Goal: Task Accomplishment & Management: Manage account settings

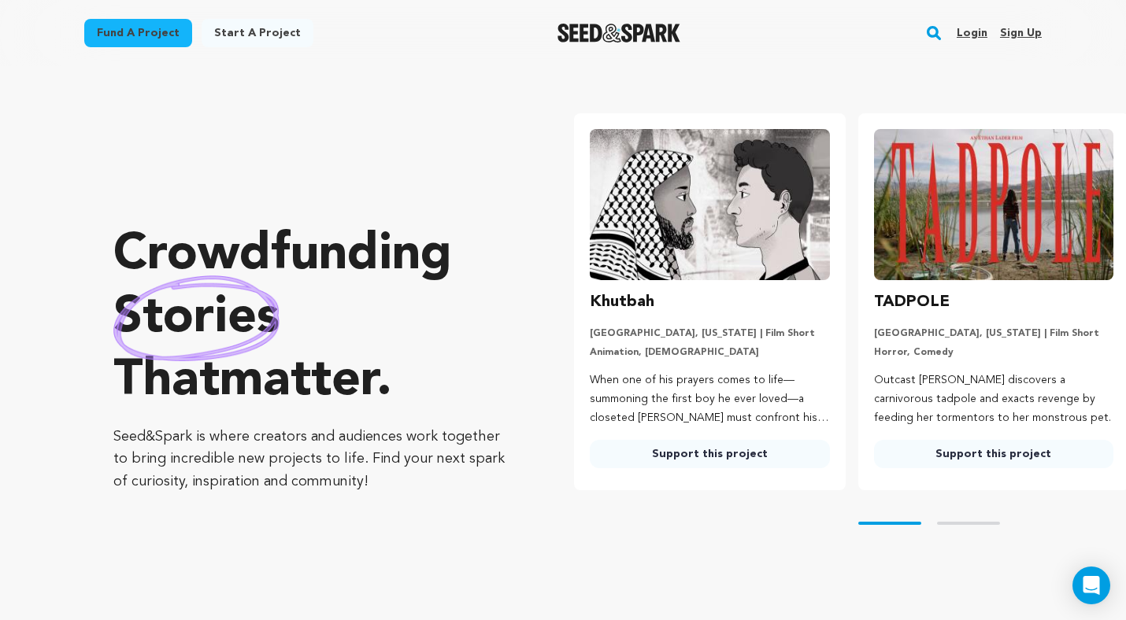
click at [975, 33] on link "Login" at bounding box center [972, 32] width 31 height 25
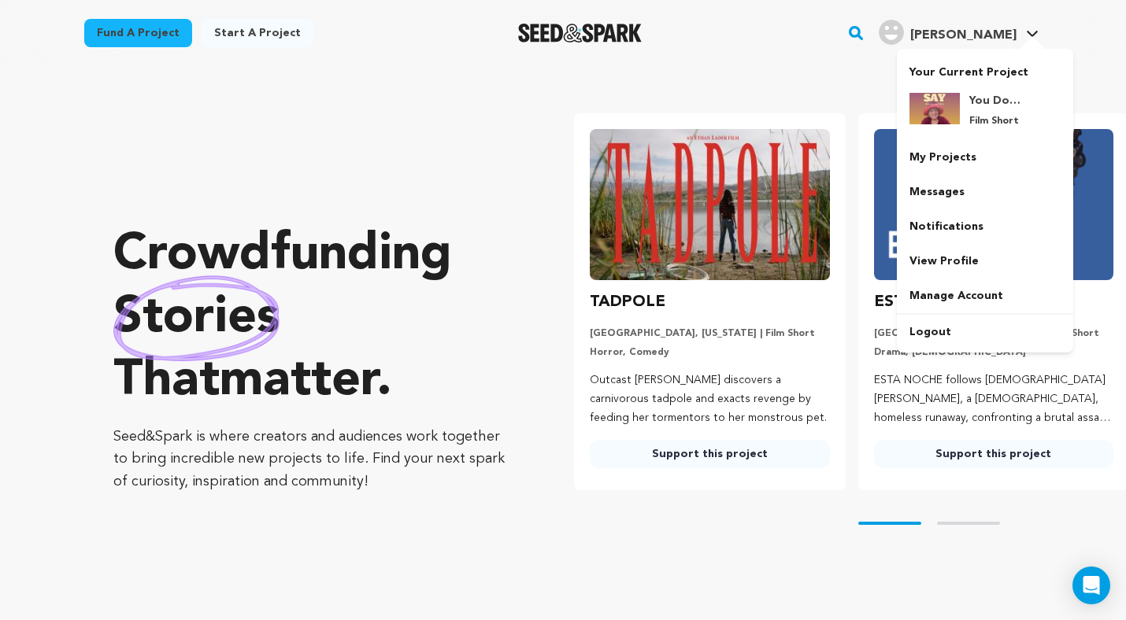
click at [994, 35] on span "[PERSON_NAME]" at bounding box center [963, 35] width 106 height 13
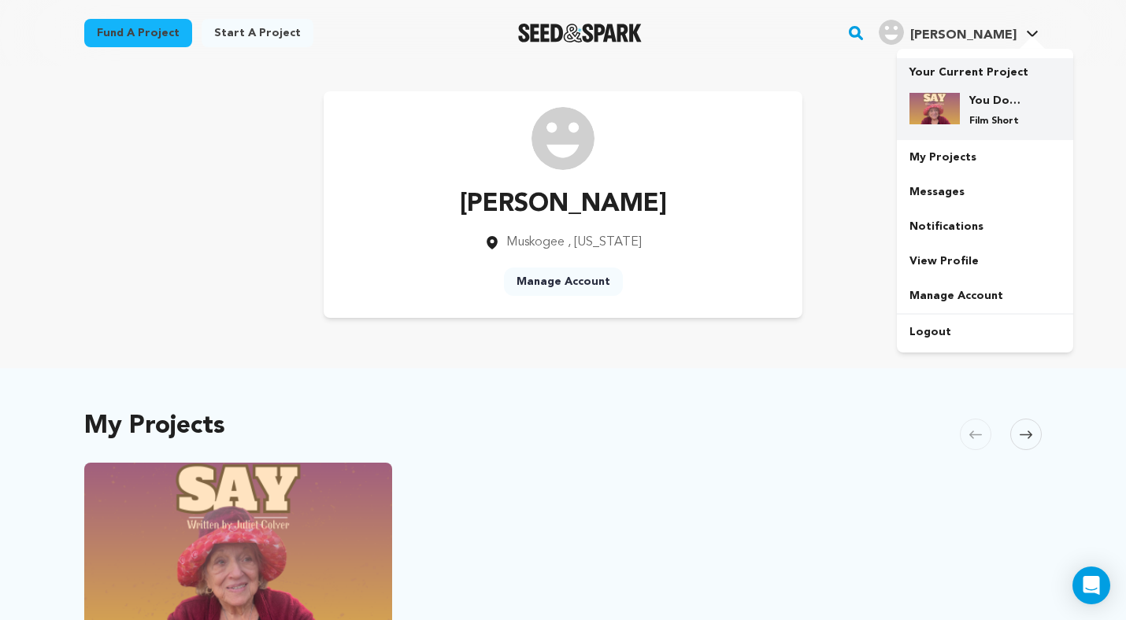
click at [951, 103] on img at bounding box center [934, 108] width 50 height 31
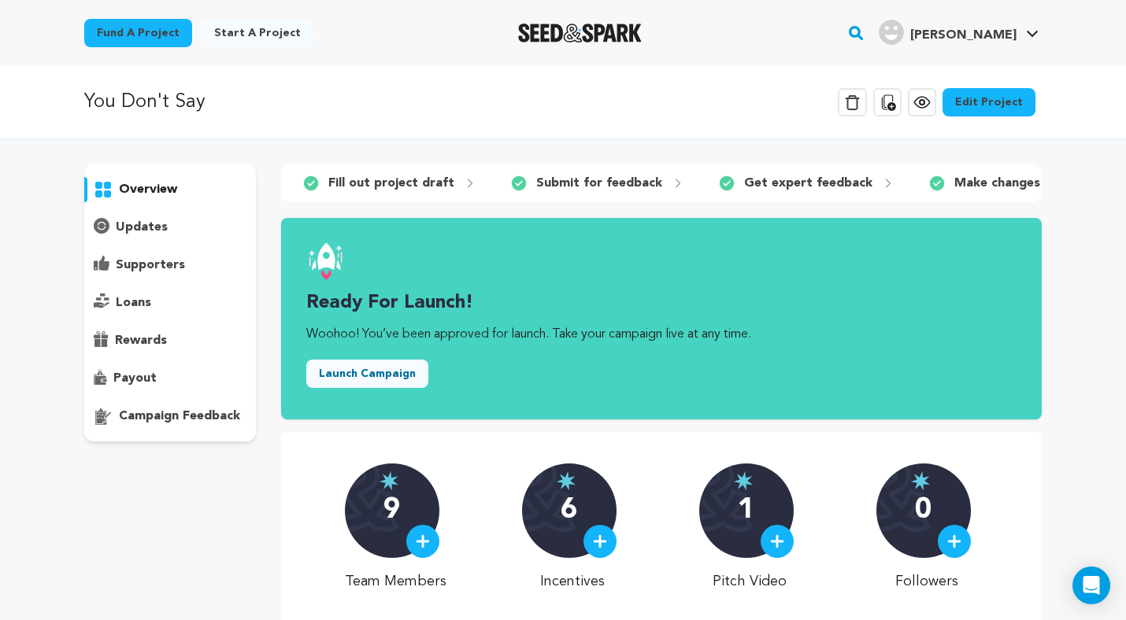
click at [380, 373] on button "Launch Campaign" at bounding box center [367, 374] width 122 height 28
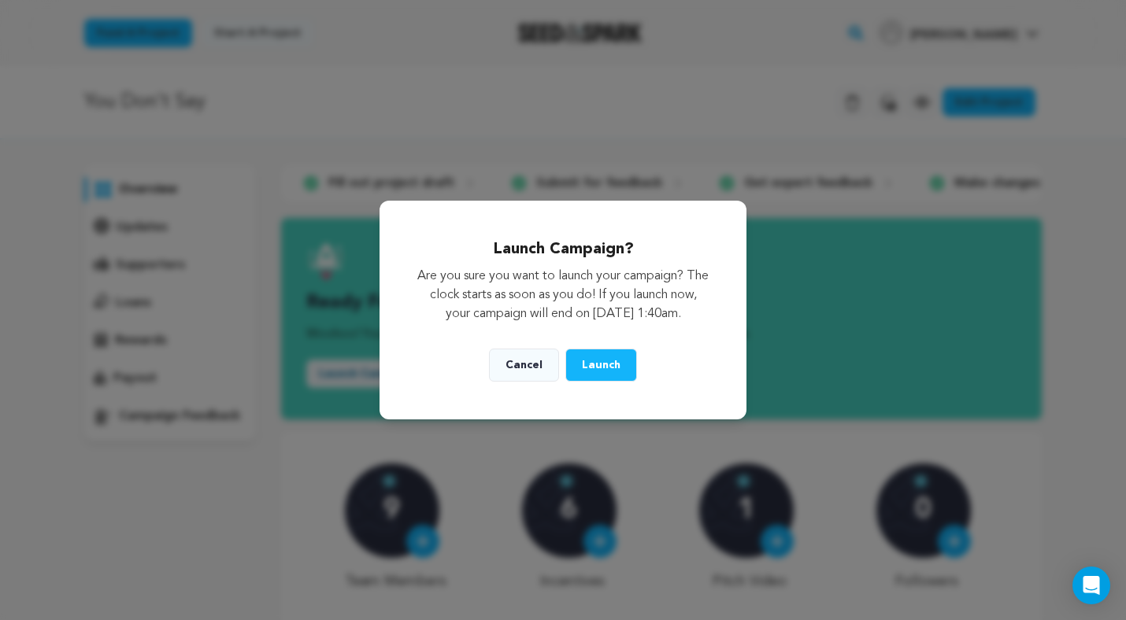
click at [590, 371] on span "Launch" at bounding box center [601, 365] width 39 height 11
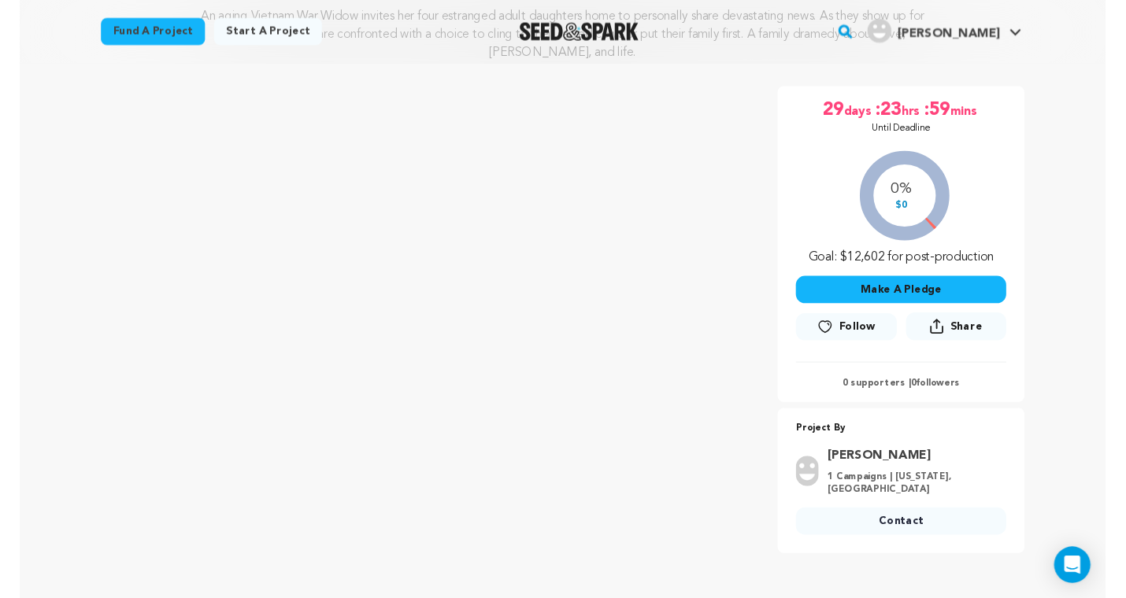
scroll to position [231, 0]
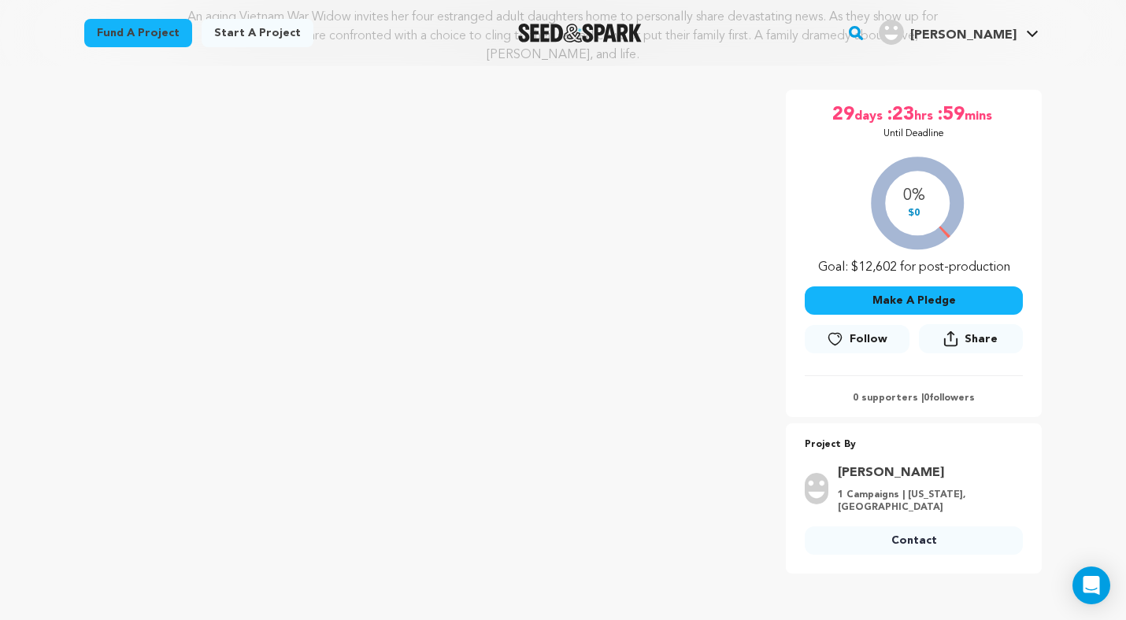
click at [960, 339] on button "Share" at bounding box center [971, 338] width 104 height 29
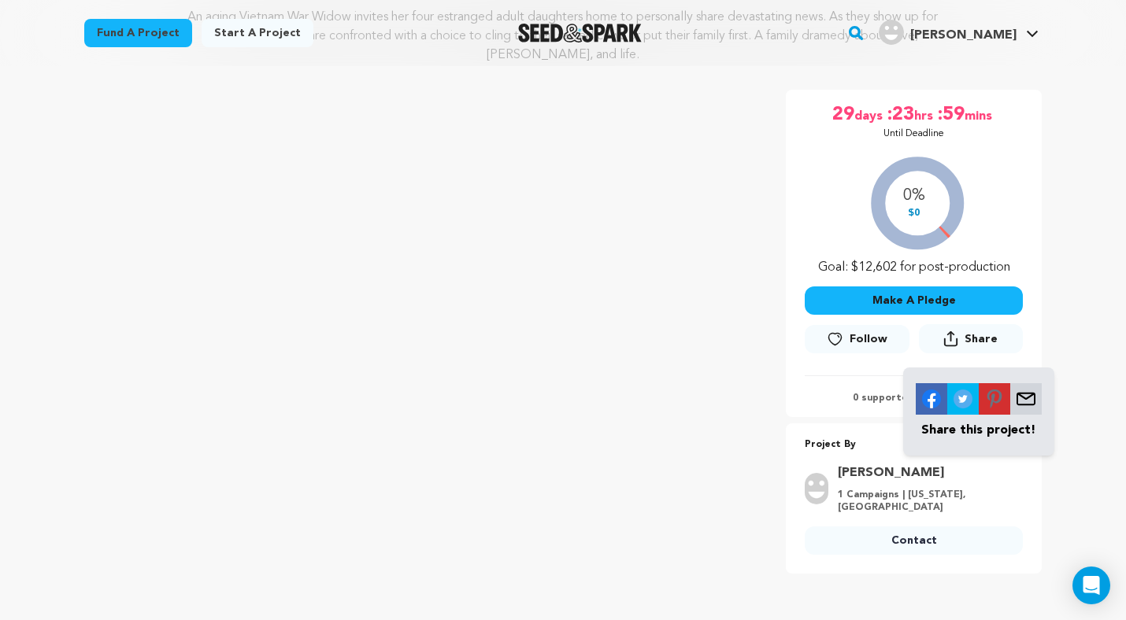
click at [927, 395] on img at bounding box center [931, 398] width 31 height 31
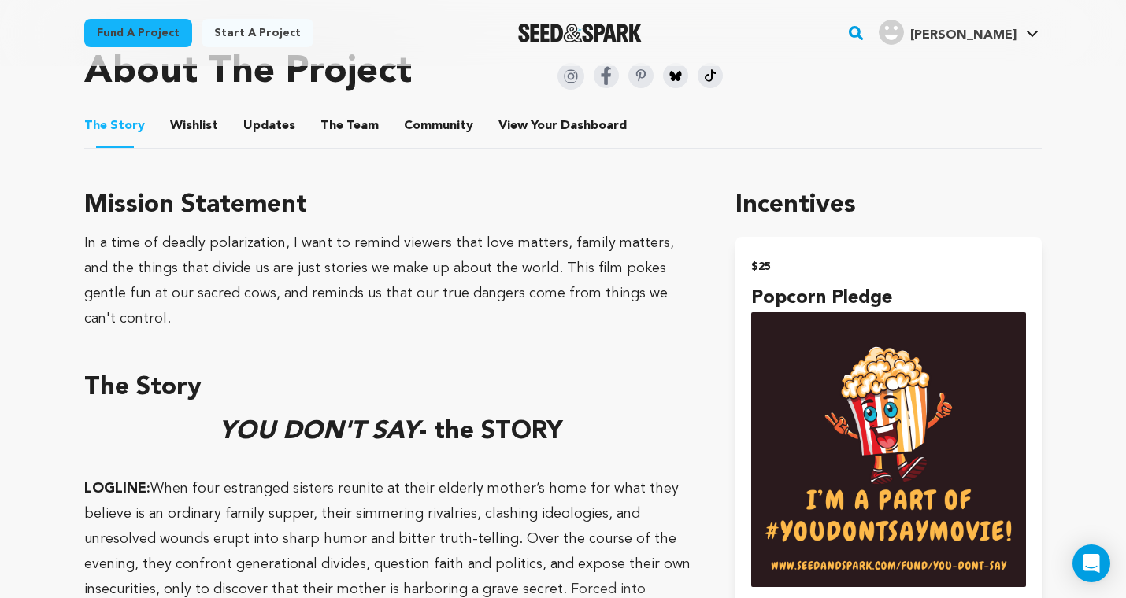
scroll to position [643, 0]
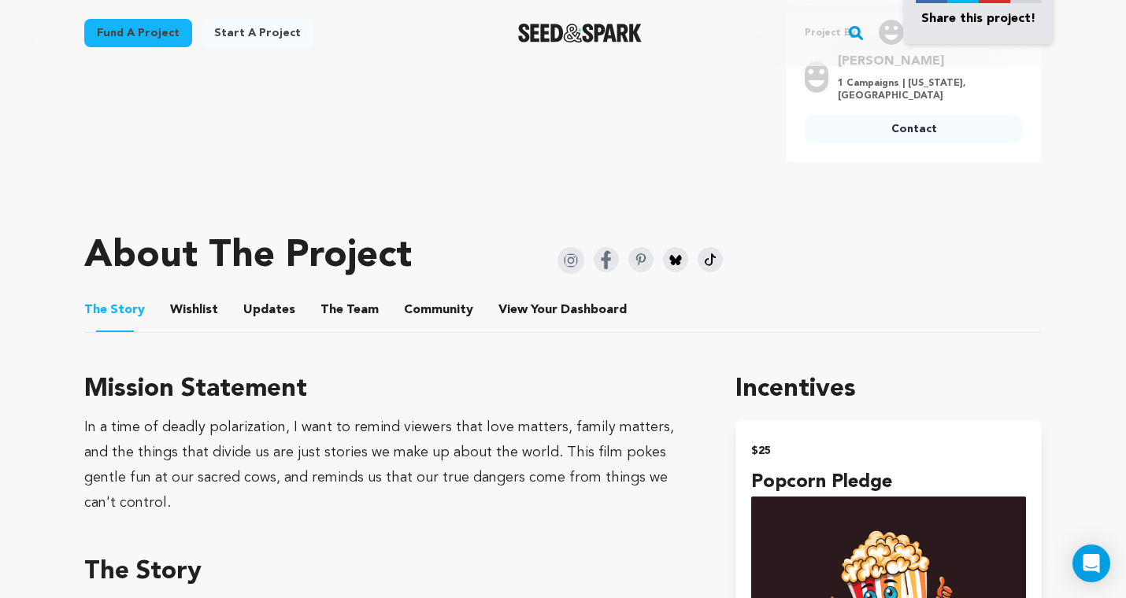
click at [441, 313] on button "Community" at bounding box center [439, 313] width 38 height 38
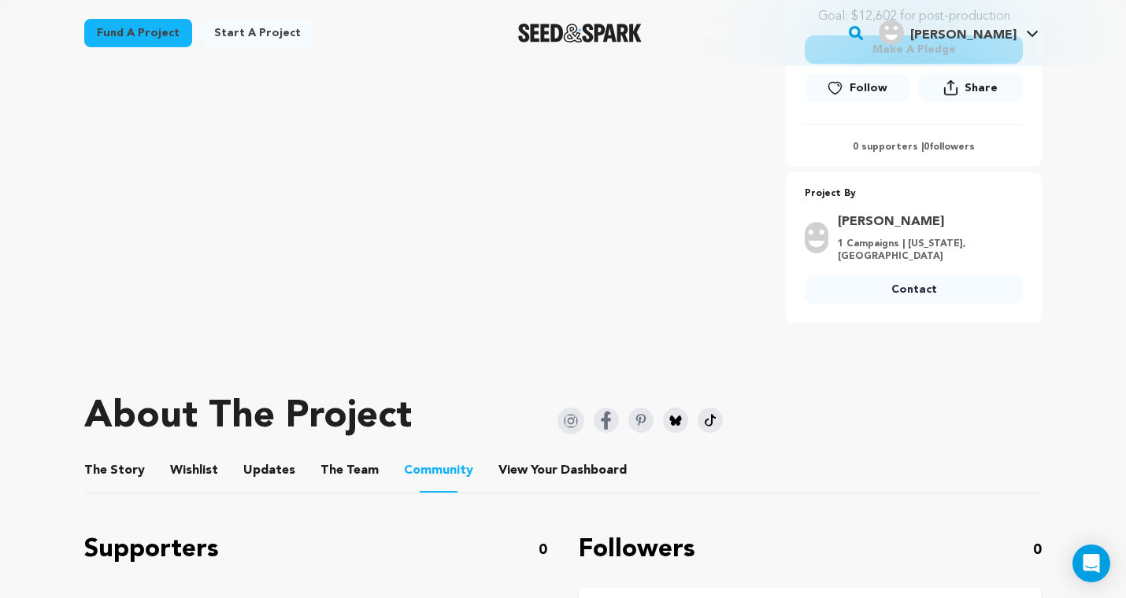
scroll to position [483, 0]
click at [102, 468] on button "The Story" at bounding box center [115, 473] width 38 height 38
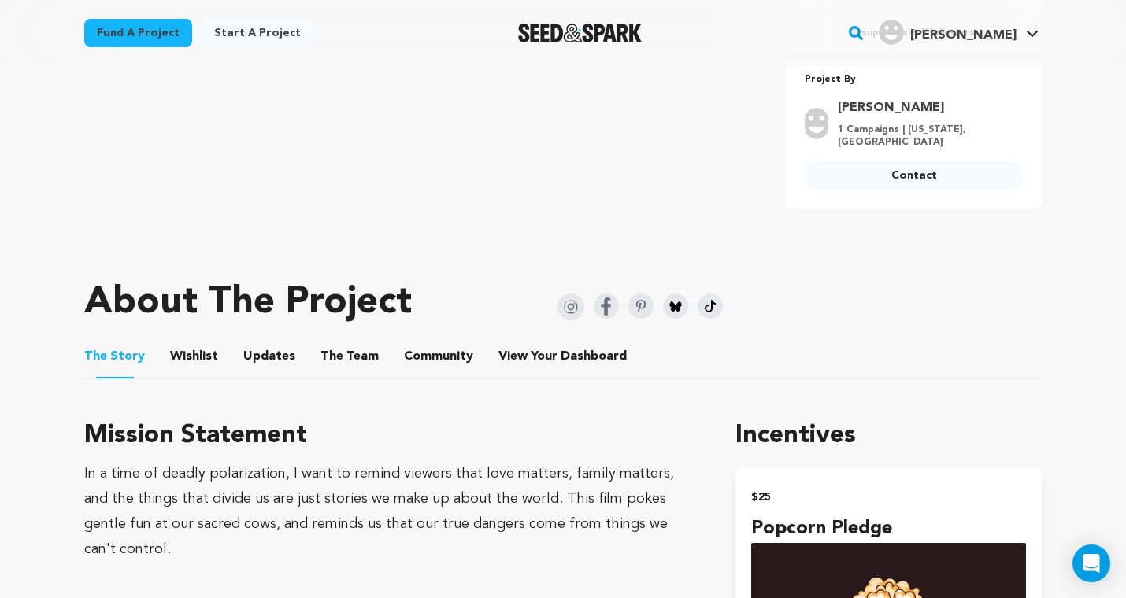
scroll to position [598, 0]
click at [352, 356] on button "The Team" at bounding box center [350, 359] width 38 height 38
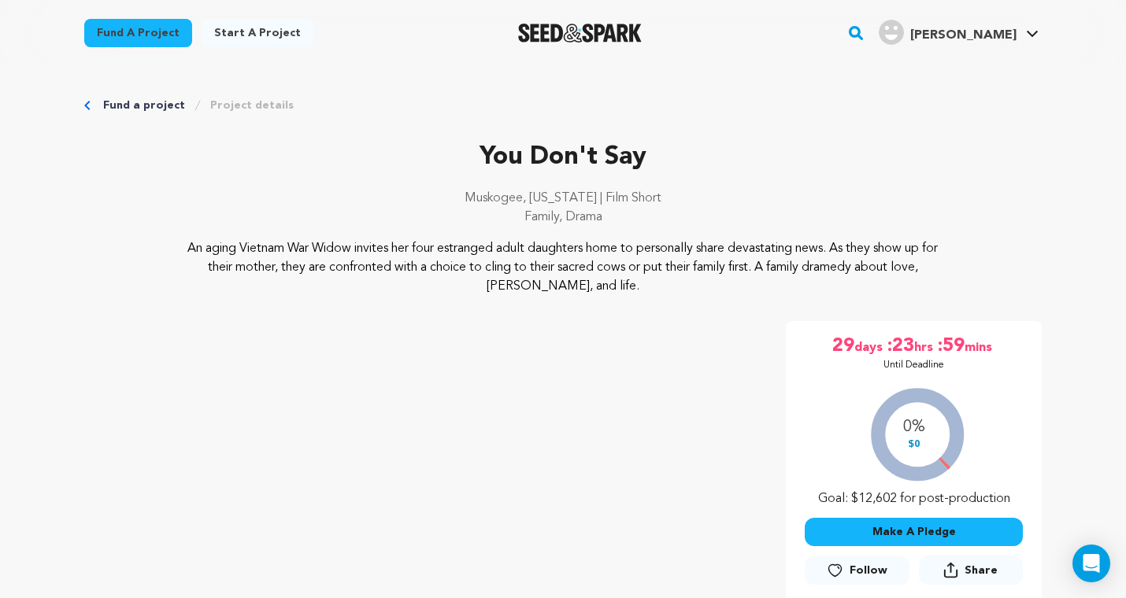
scroll to position [598, 0]
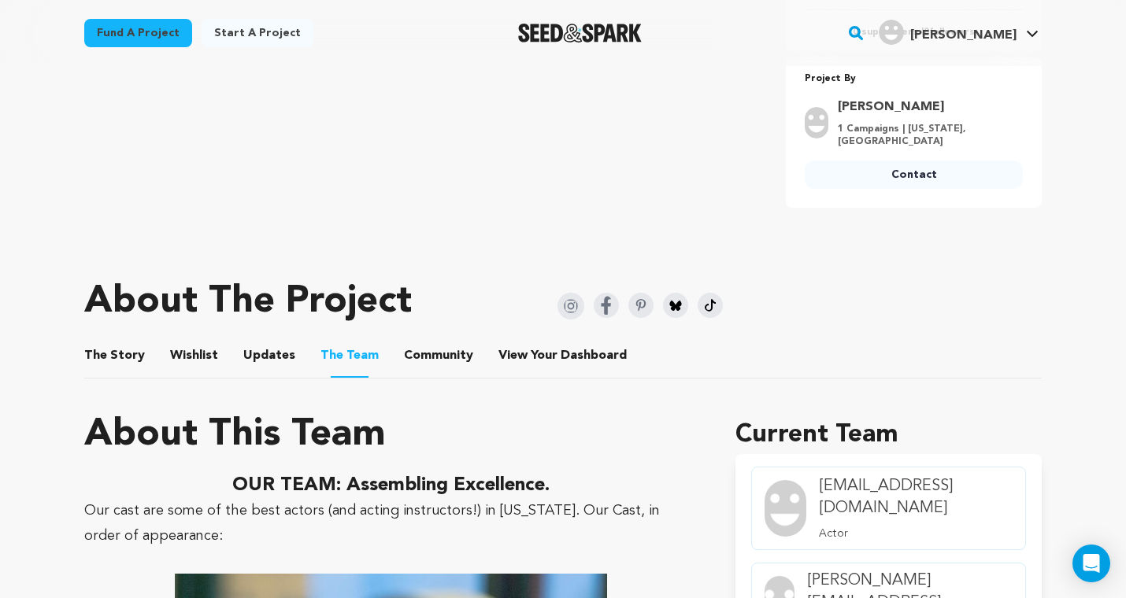
click at [131, 353] on button "The Story" at bounding box center [115, 359] width 38 height 38
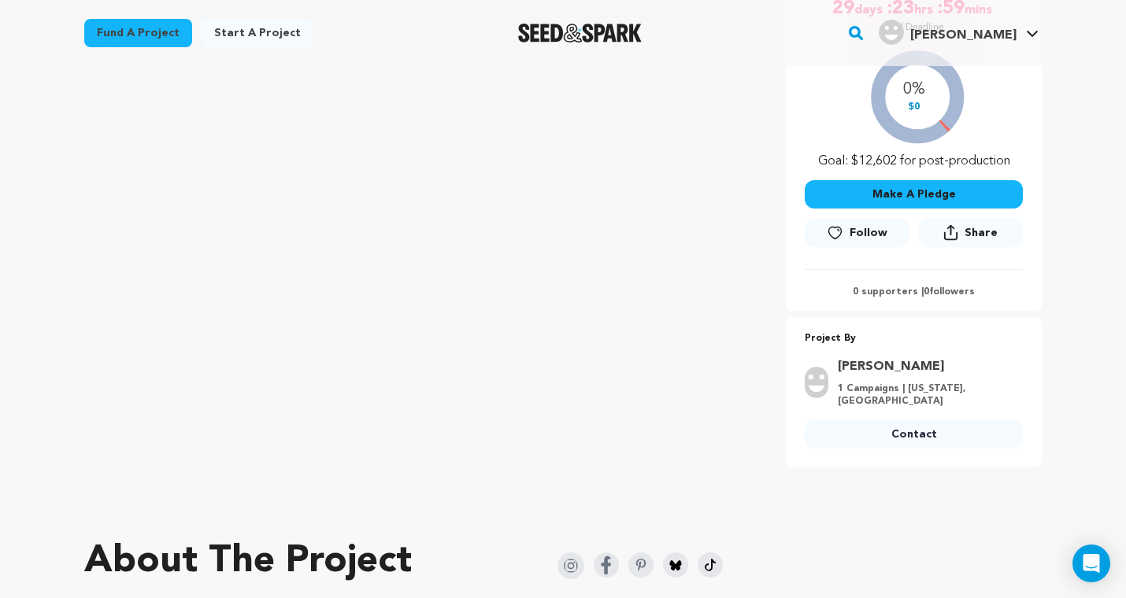
scroll to position [325, 0]
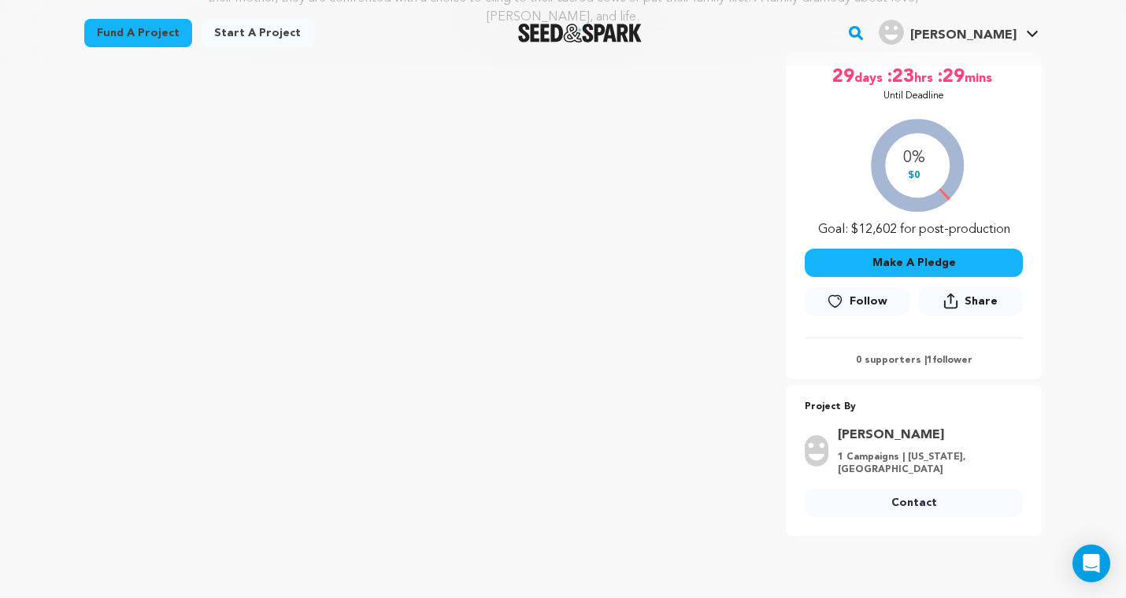
scroll to position [198, 0]
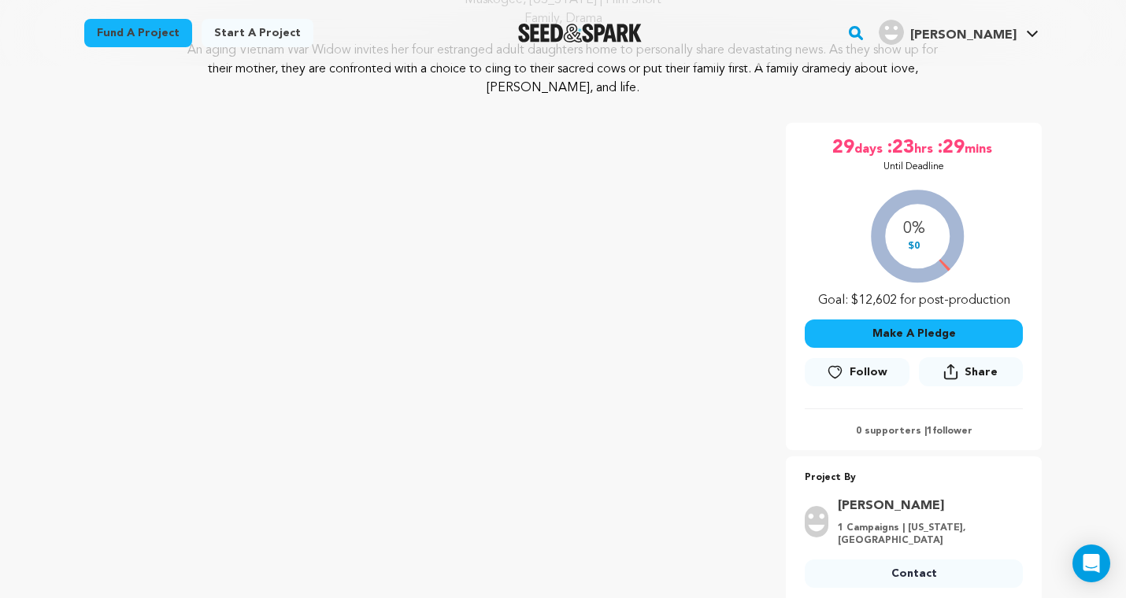
click at [358, 90] on p "An aging Vietnam War Widow invites her four estranged adult daughters home to p…" at bounding box center [563, 69] width 766 height 57
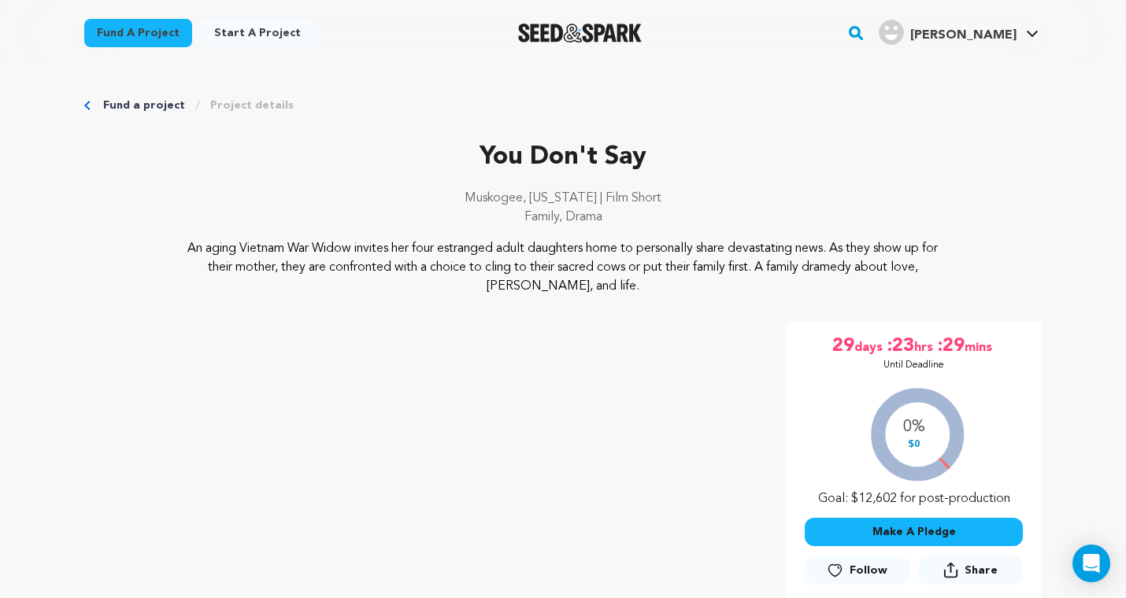
scroll to position [0, 0]
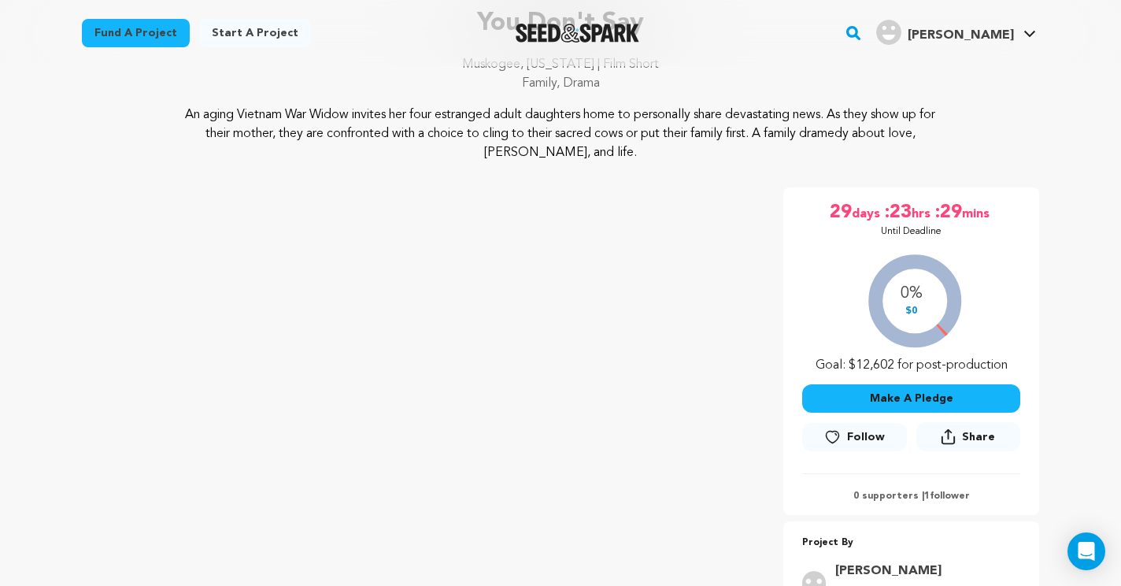
scroll to position [129, 0]
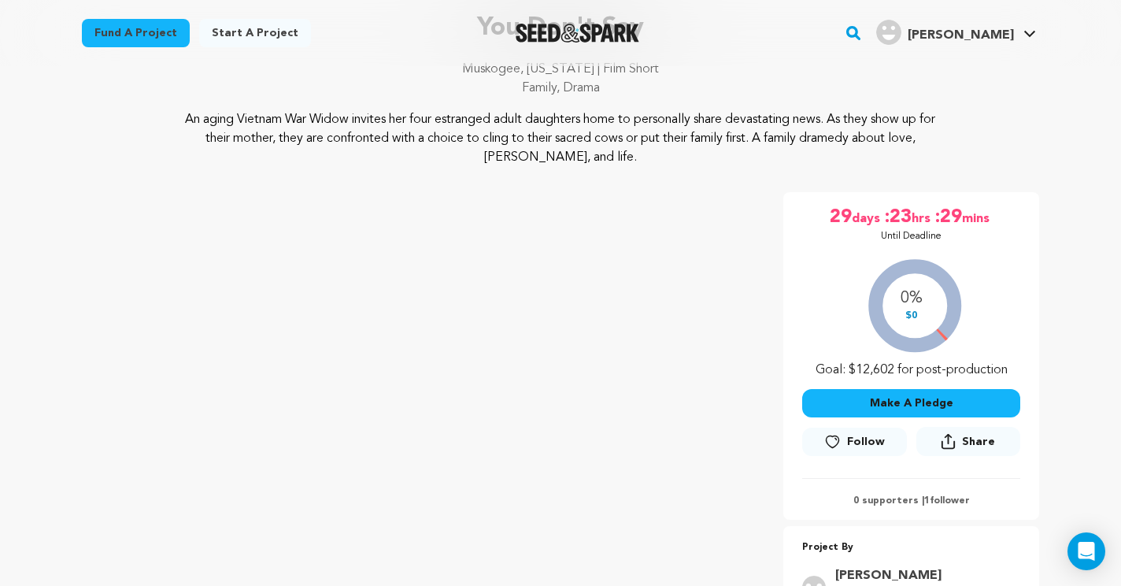
click at [831, 438] on icon at bounding box center [832, 442] width 17 height 16
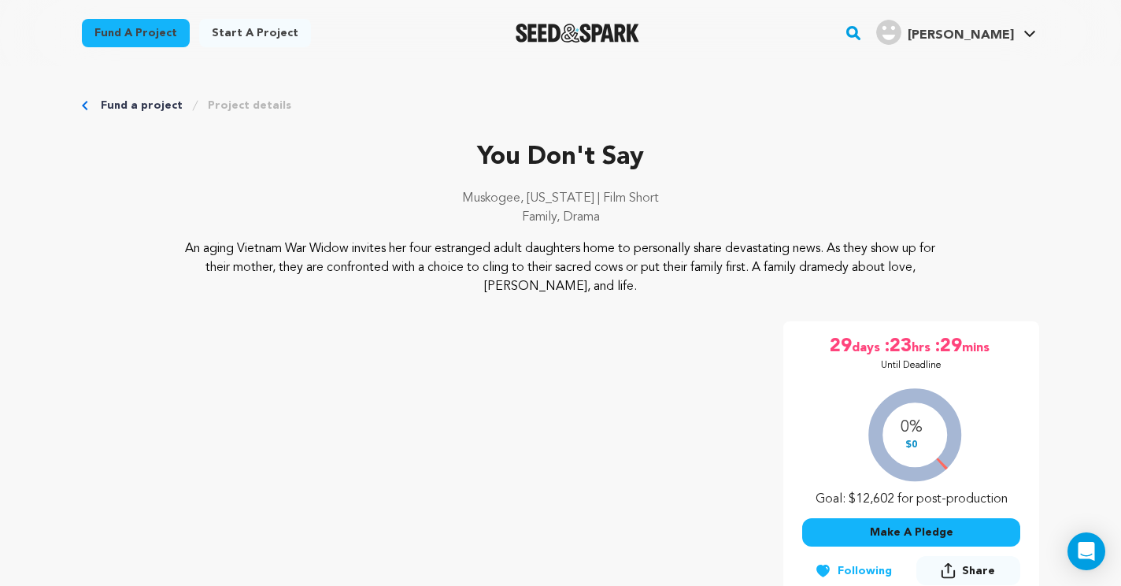
scroll to position [0, 0]
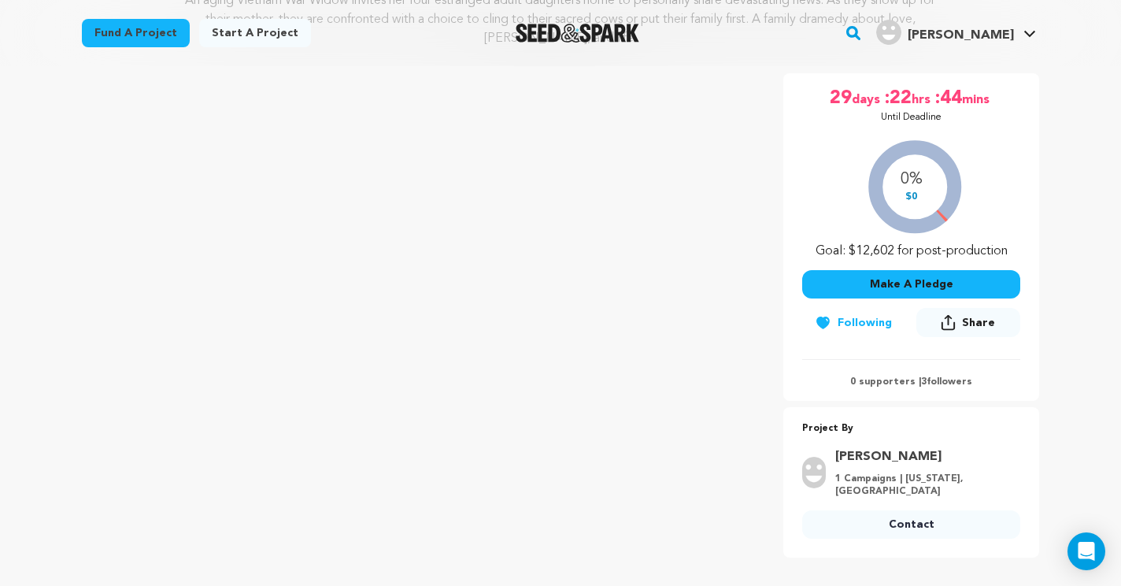
scroll to position [251, 0]
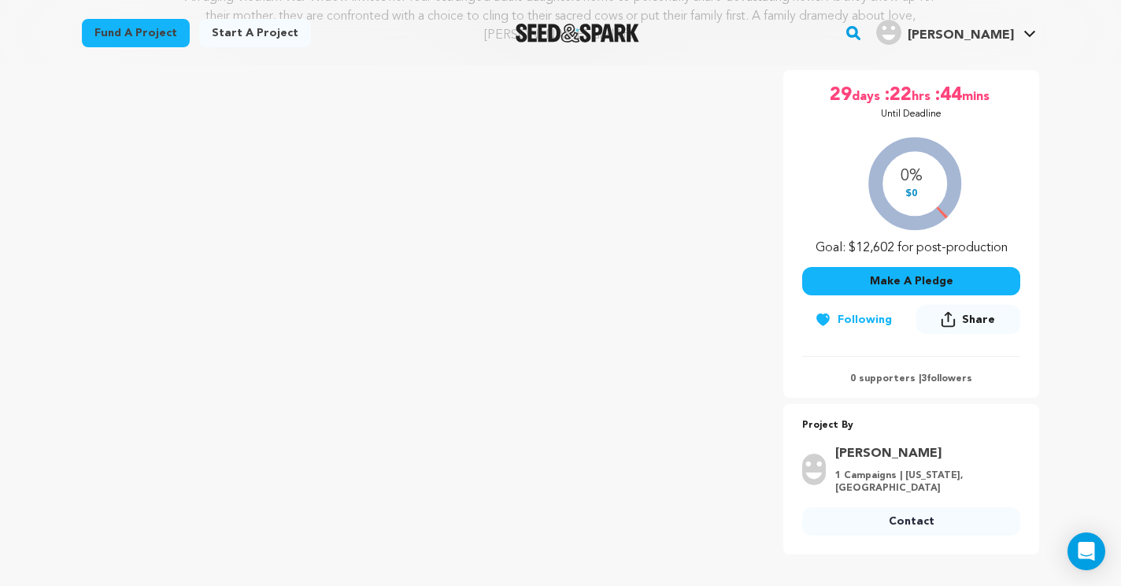
click at [941, 379] on p "0 supporters | 3 followers" at bounding box center [911, 378] width 218 height 13
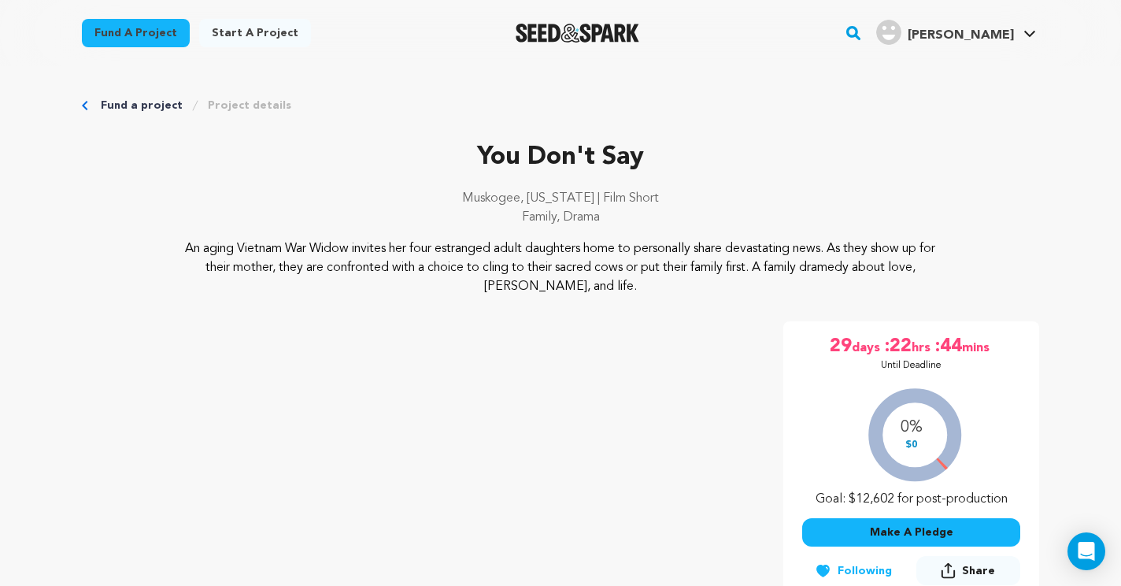
scroll to position [0, 0]
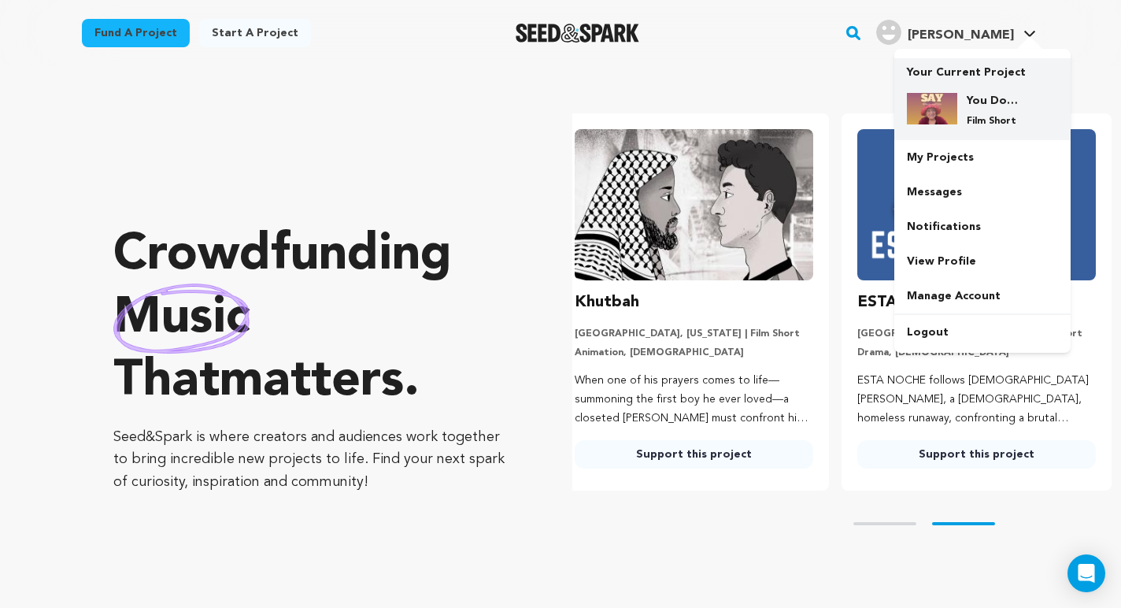
click at [944, 102] on img at bounding box center [932, 108] width 50 height 31
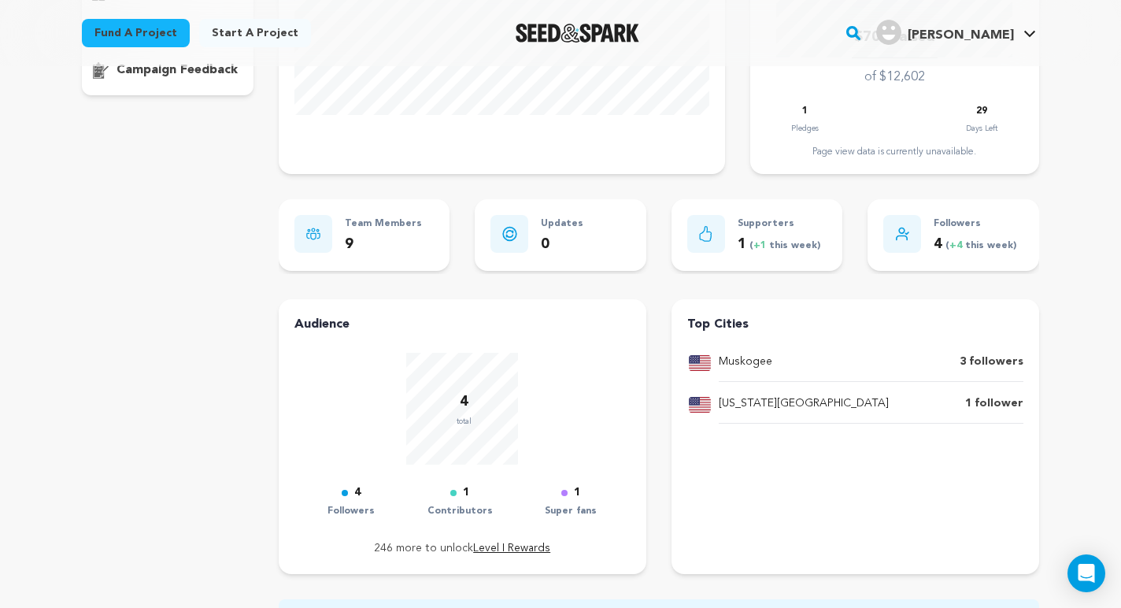
scroll to position [538, 0]
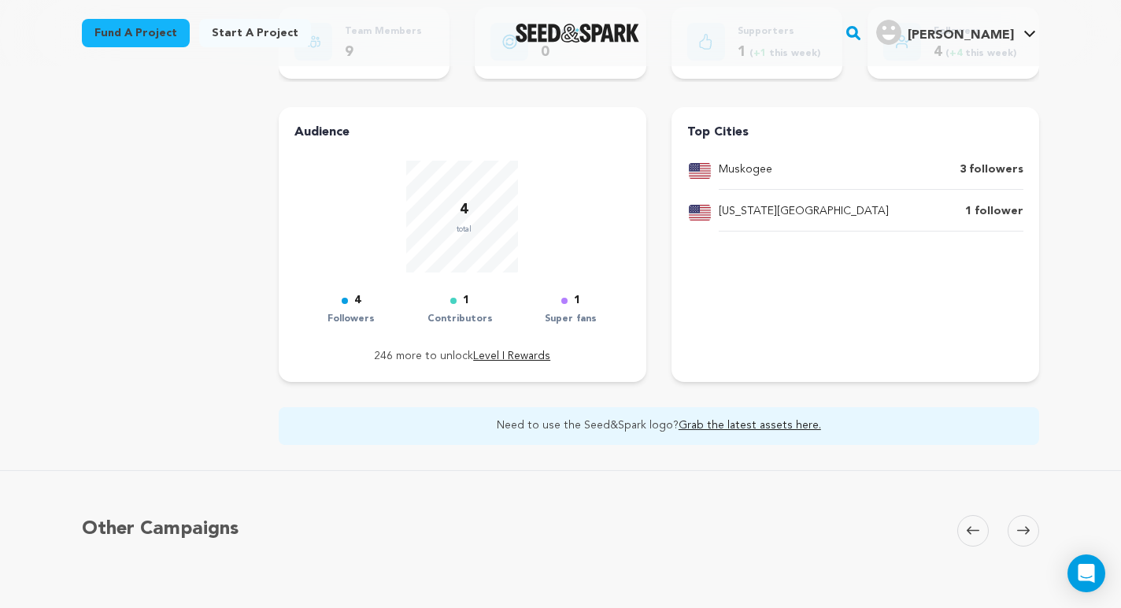
click at [748, 214] on p "[US_STATE][GEOGRAPHIC_DATA]" at bounding box center [804, 211] width 170 height 19
click at [995, 211] on p "1 follower" at bounding box center [994, 211] width 58 height 19
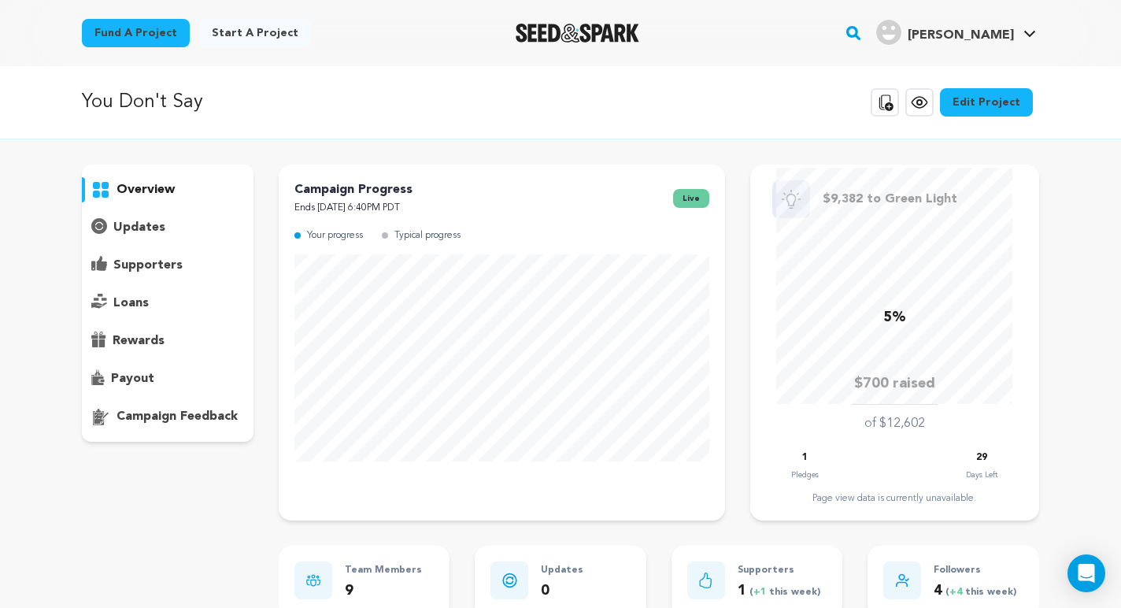
scroll to position [0, 0]
click at [573, 121] on div "You Don't Say Copy public preview link View project Edit Project View more opti…" at bounding box center [560, 102] width 957 height 41
drag, startPoint x: 573, startPoint y: 121, endPoint x: 430, endPoint y: 107, distance: 144.0
click at [430, 107] on div "You Don't Say Copy public preview link View project Edit Project View more opti…" at bounding box center [560, 102] width 957 height 41
click at [376, 107] on div "You Don't Say Copy public preview link View project Edit Project View more opti…" at bounding box center [560, 102] width 957 height 41
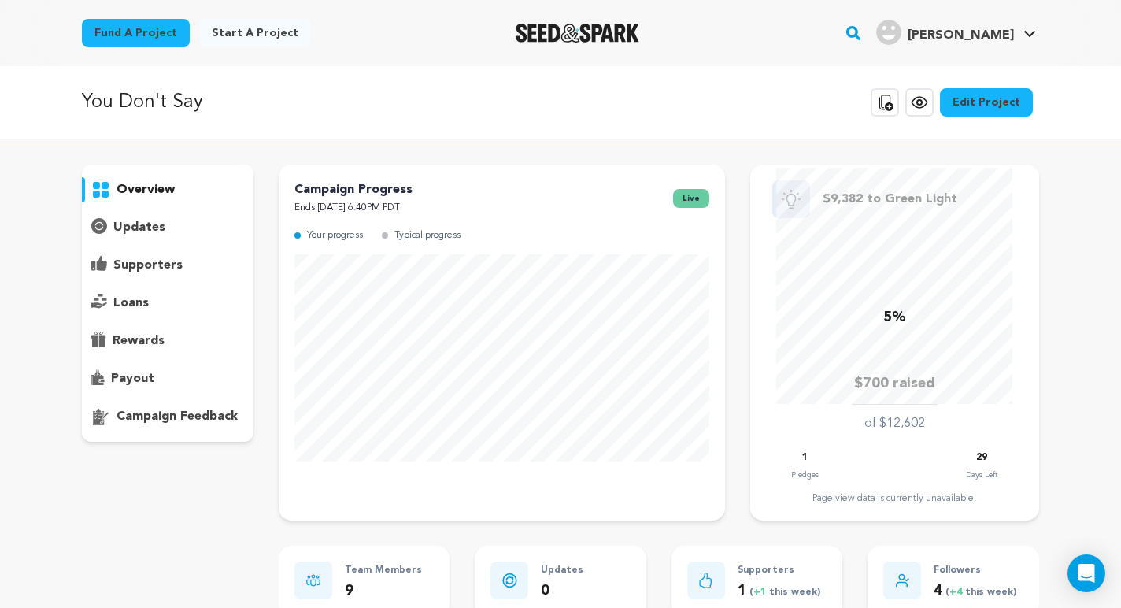
click at [348, 109] on div "You Don't Say Copy public preview link View project Edit Project View more opti…" at bounding box center [560, 102] width 957 height 41
click at [277, 124] on div "You Don't Say Copy public preview link View project Edit Project View more opti…" at bounding box center [560, 102] width 1121 height 73
click at [188, 512] on div "overview updates" at bounding box center [168, 574] width 172 height 819
click at [433, 126] on div "You Don't Say Copy public preview link View project Edit Project View more opti…" at bounding box center [560, 102] width 1121 height 73
click at [366, 120] on div "You Don't Say Copy public preview link View project Edit Project View more opti…" at bounding box center [560, 102] width 957 height 41
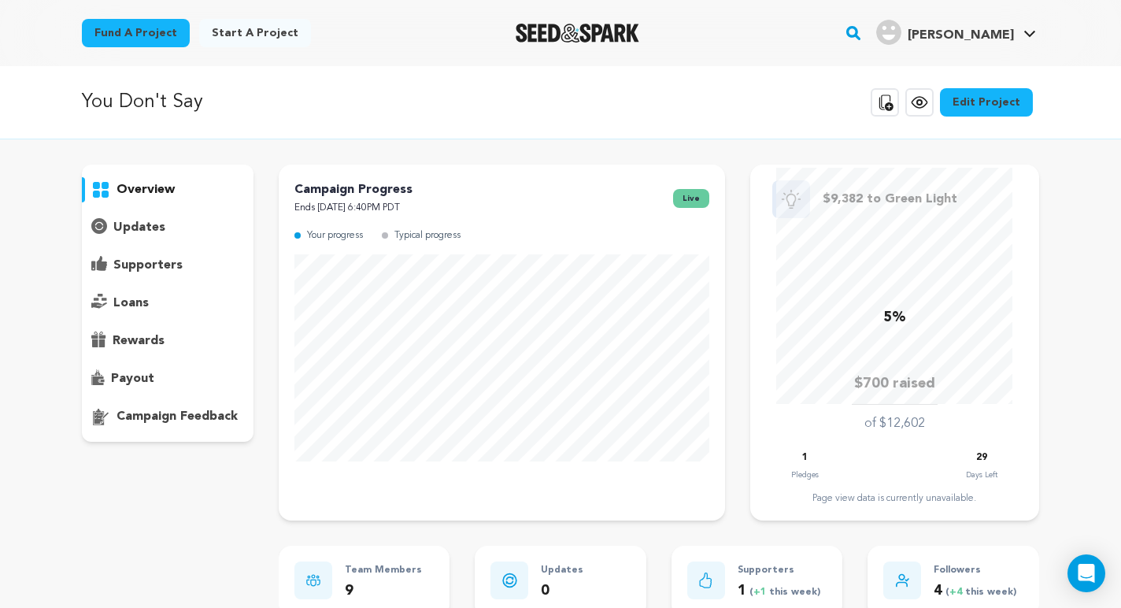
click at [275, 31] on link "Start a project" at bounding box center [255, 33] width 112 height 28
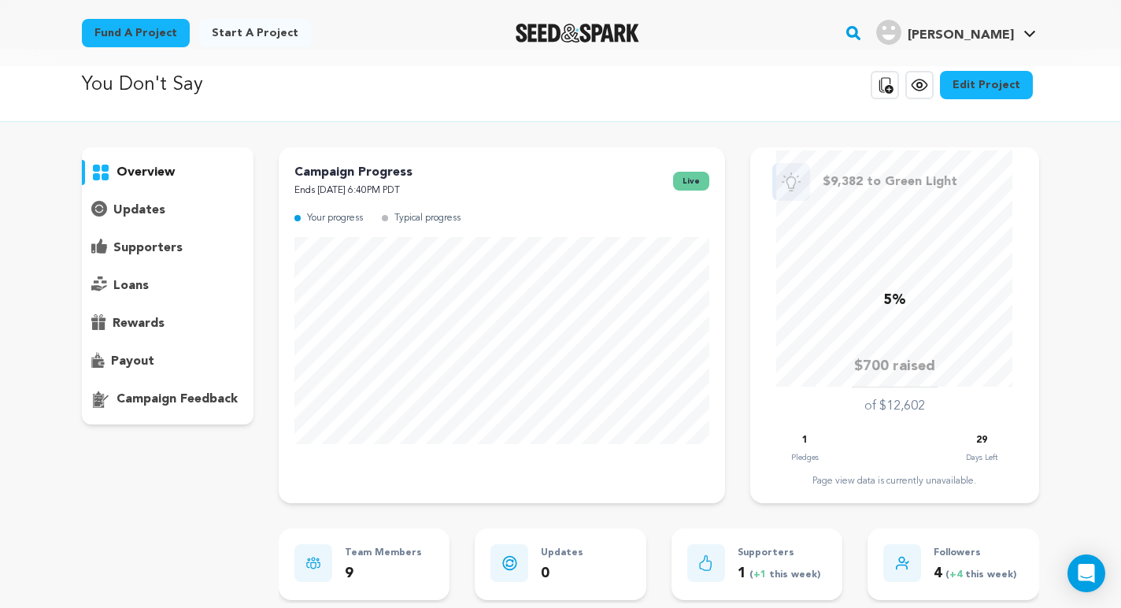
scroll to position [13, 0]
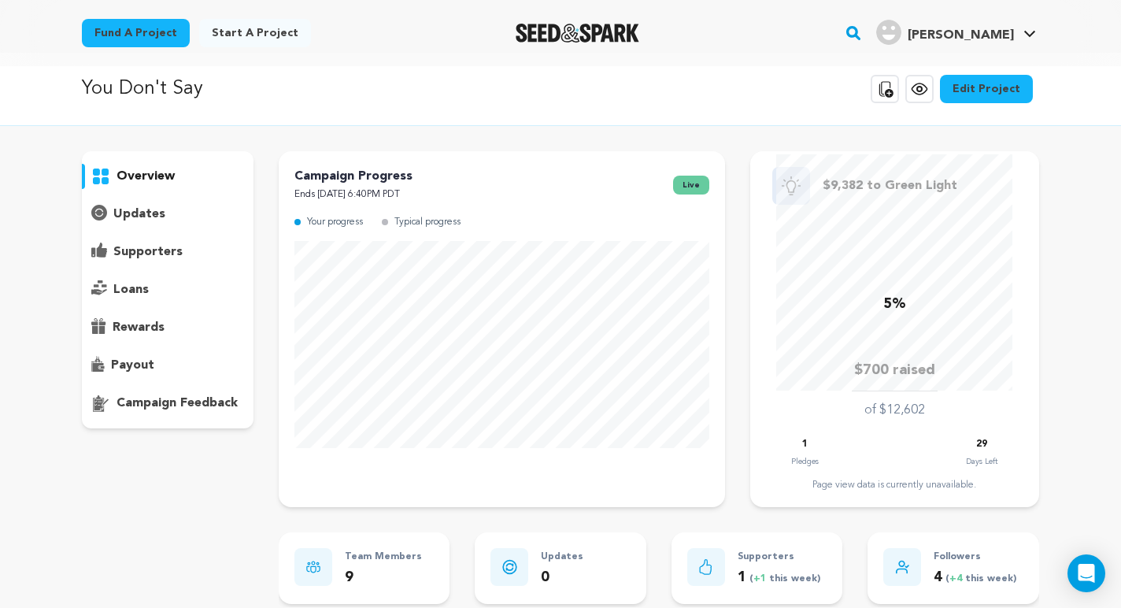
click at [530, 112] on div "You Don't Say Copy public preview link View project Edit Project View more opti…" at bounding box center [560, 89] width 1121 height 73
click at [276, 48] on div "Start a project" at bounding box center [255, 36] width 112 height 35
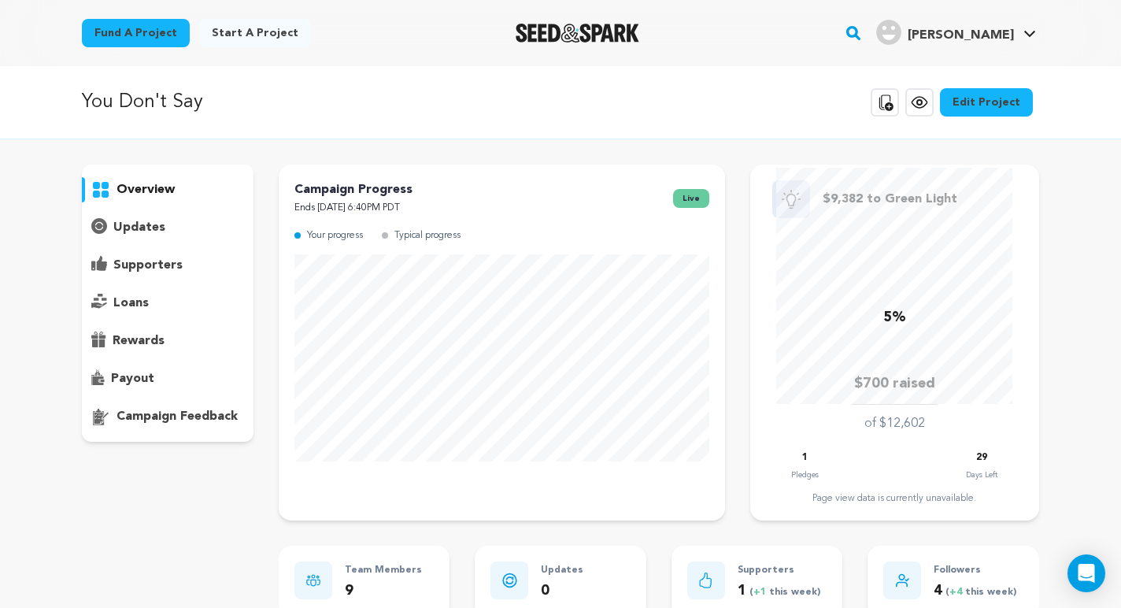
scroll to position [0, 0]
